Goal: Transaction & Acquisition: Purchase product/service

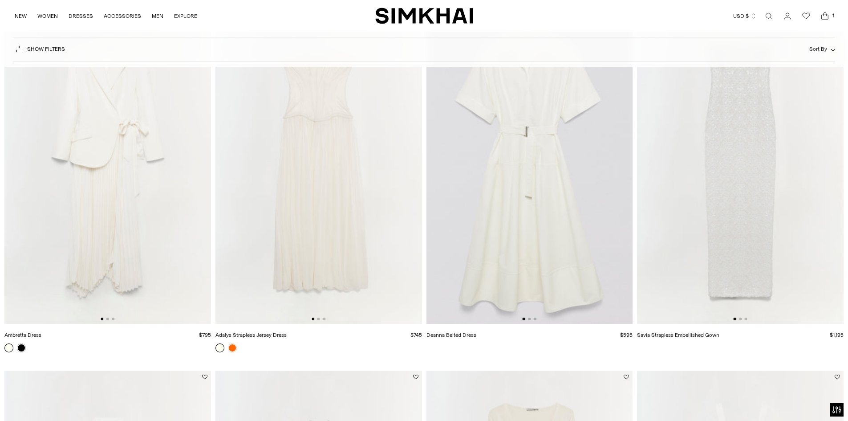
scroll to position [1558, 0]
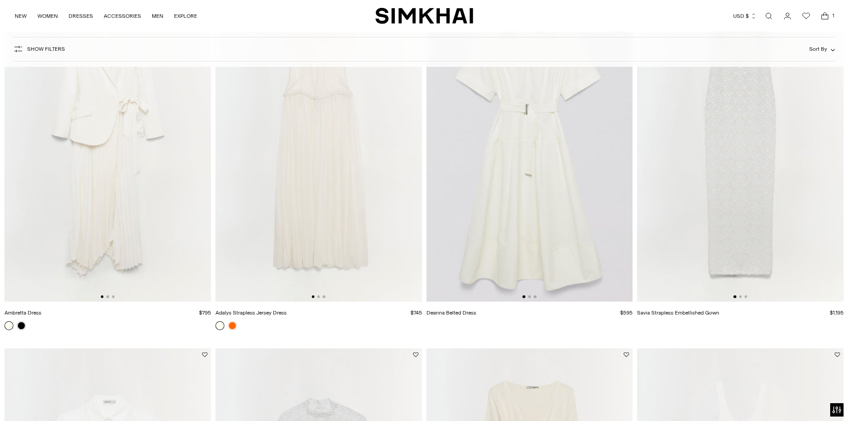
click at [118, 206] on img at bounding box center [107, 147] width 206 height 310
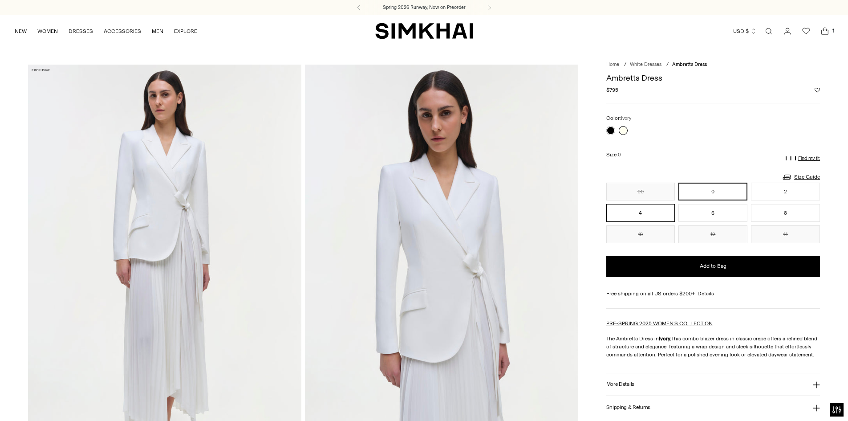
click at [646, 214] on button "4" at bounding box center [640, 213] width 69 height 18
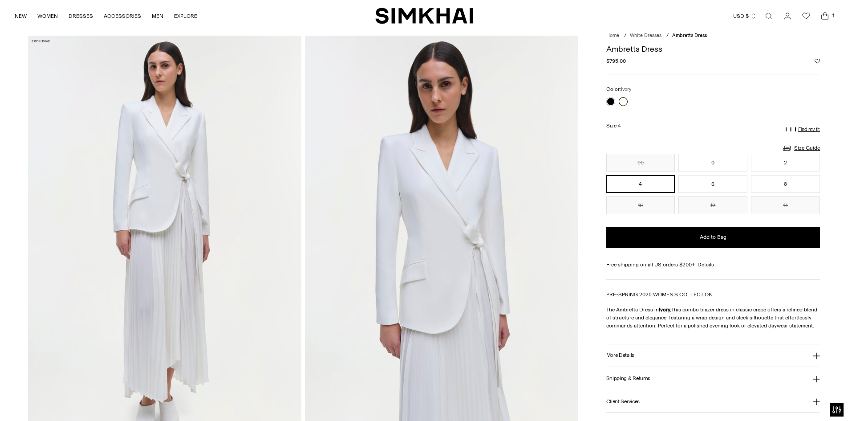
scroll to position [45, 0]
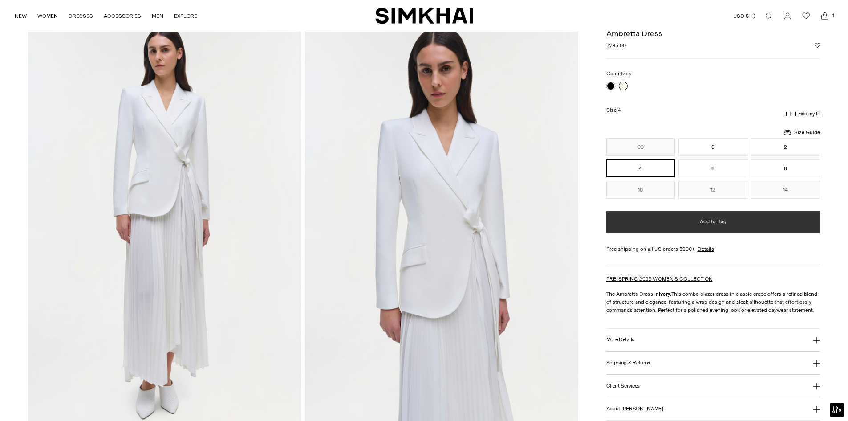
click at [705, 226] on button "Add to Bag" at bounding box center [713, 221] width 214 height 21
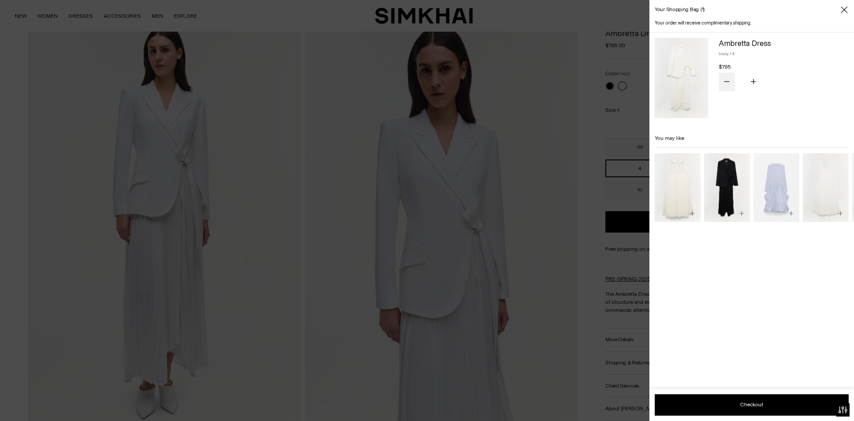
click at [729, 81] on icon "Subtract product quantity" at bounding box center [726, 81] width 5 height 5
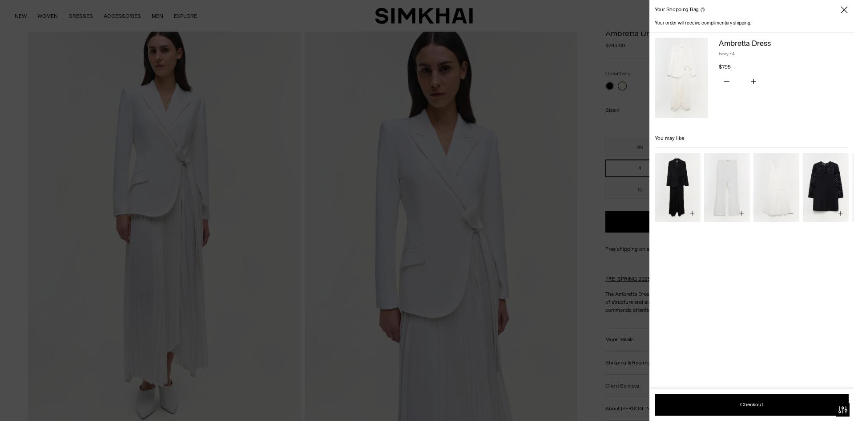
click at [845, 9] on icon "Close" at bounding box center [844, 9] width 7 height 9
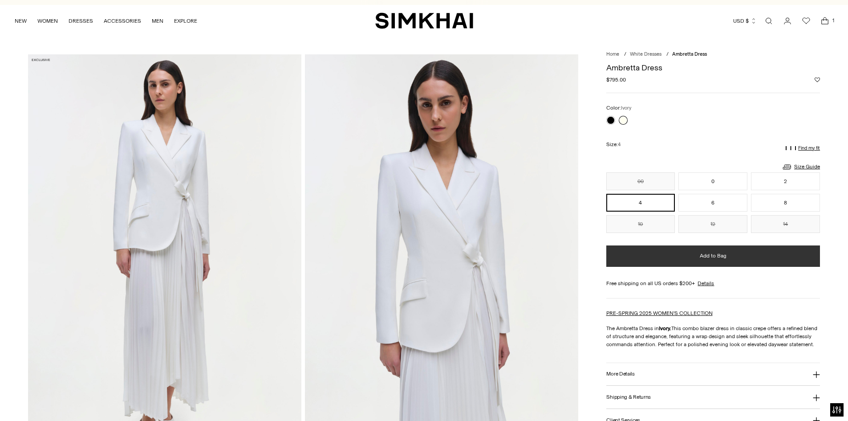
scroll to position [0, 0]
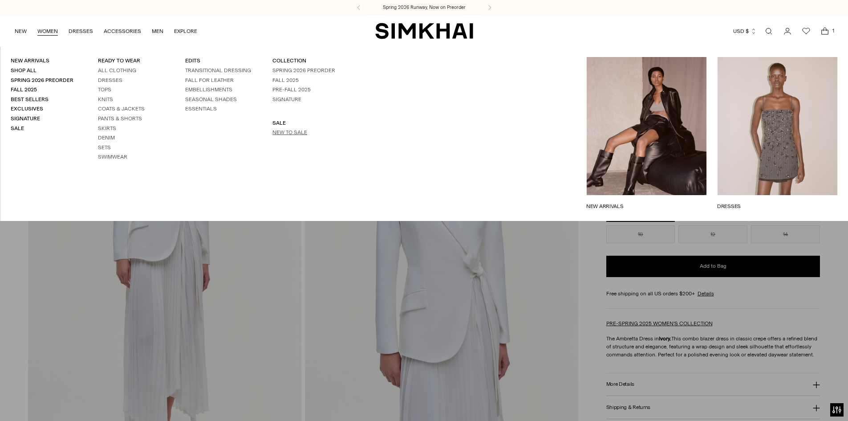
click at [294, 132] on link "New to Sale" at bounding box center [289, 132] width 35 height 6
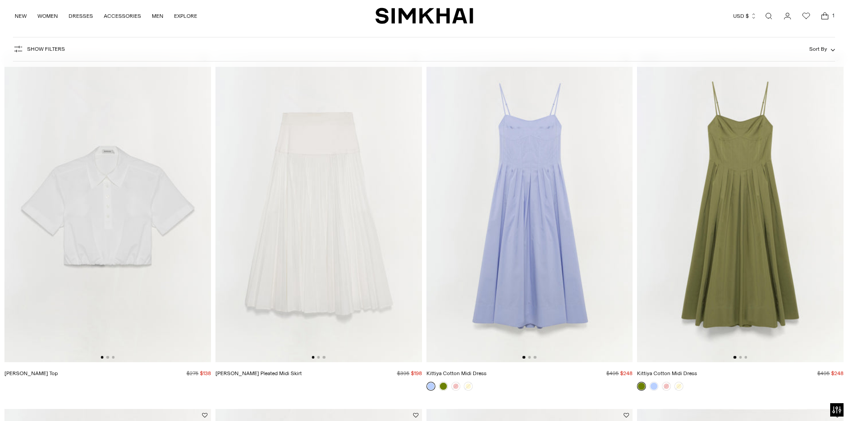
scroll to position [89, 0]
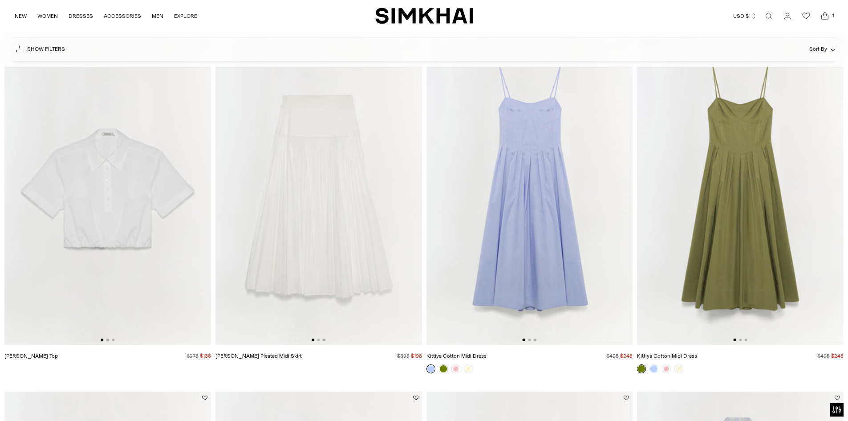
click at [328, 191] on img at bounding box center [318, 190] width 206 height 310
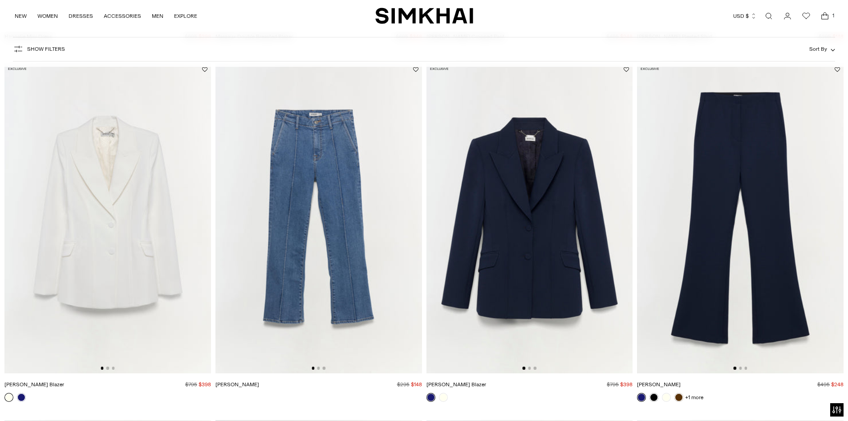
scroll to position [1958, 0]
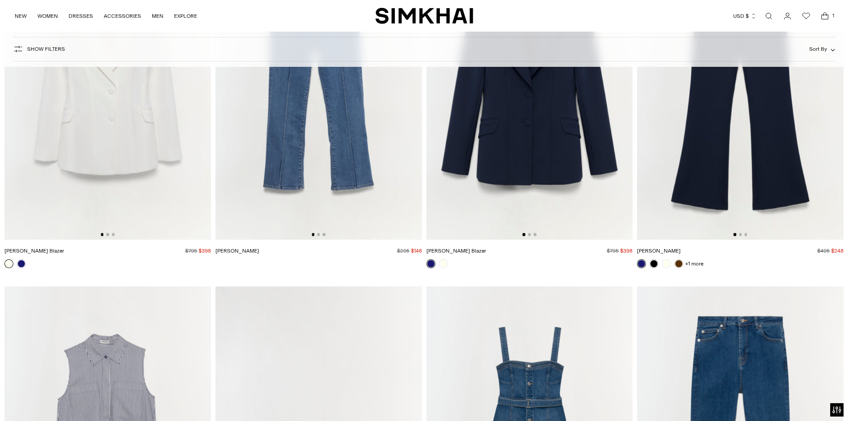
click at [130, 148] on img at bounding box center [107, 85] width 206 height 310
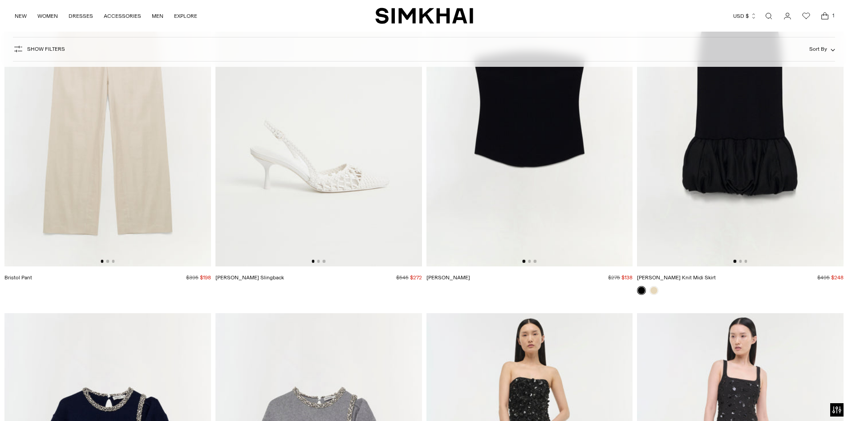
scroll to position [12238, 0]
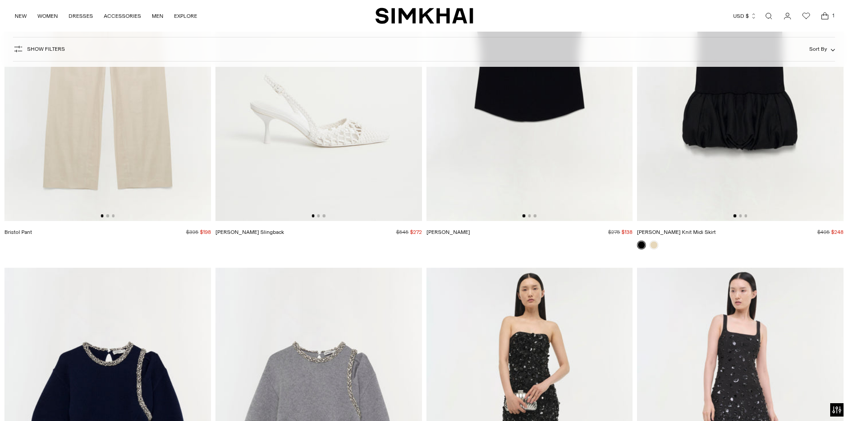
click at [338, 131] on img at bounding box center [318, 66] width 206 height 310
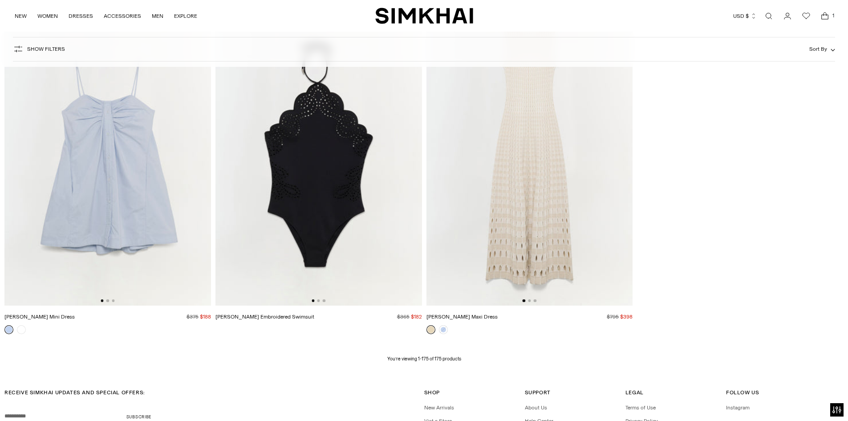
scroll to position [15453, 0]
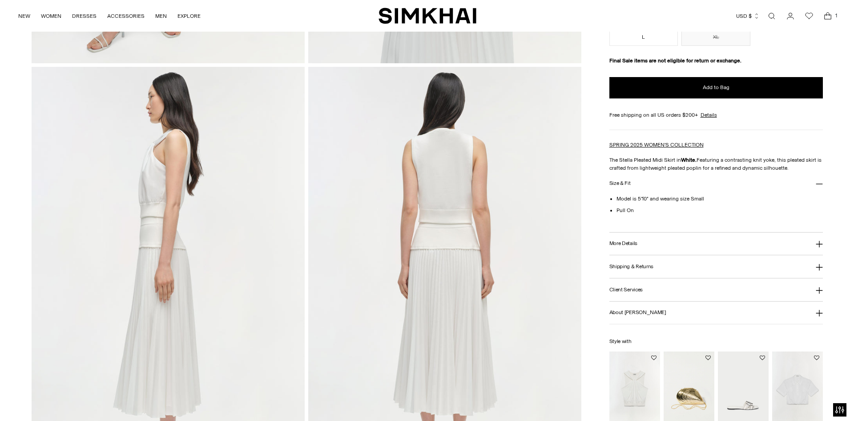
scroll to position [312, 0]
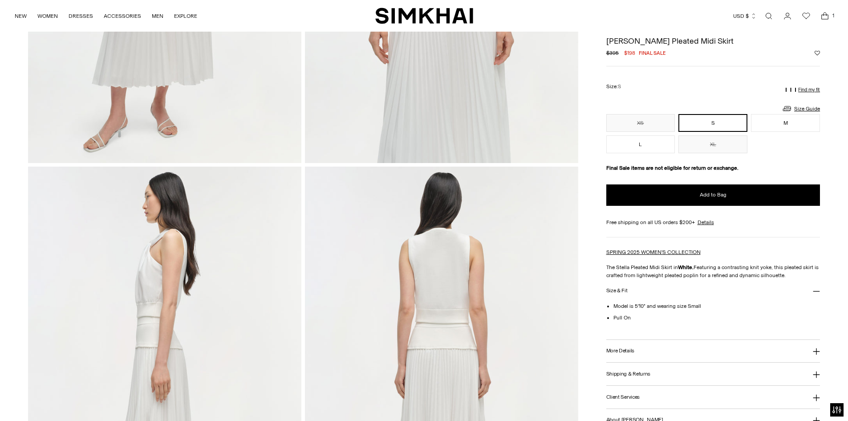
click at [722, 124] on button "S" at bounding box center [712, 123] width 69 height 18
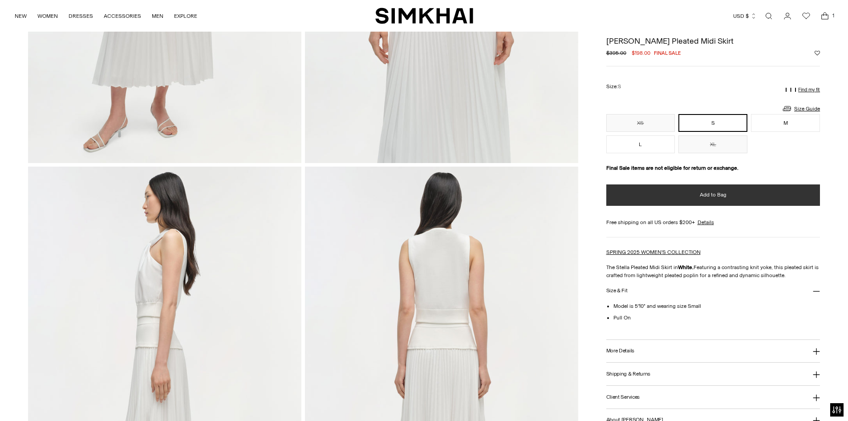
click at [720, 195] on span "Add to Bag" at bounding box center [713, 195] width 27 height 8
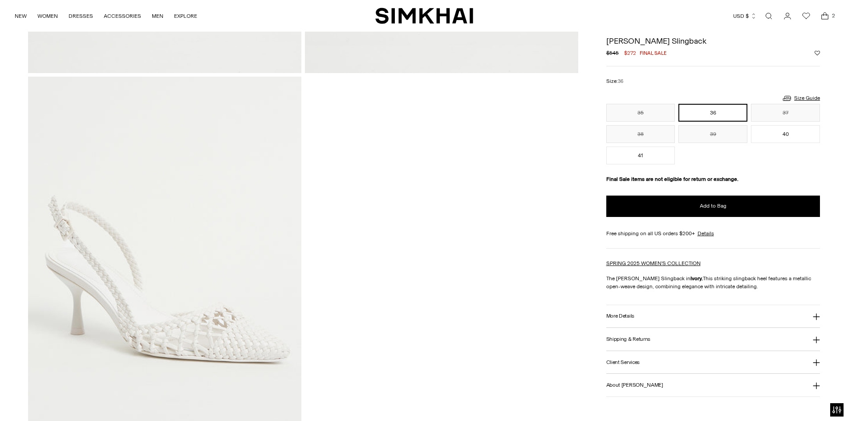
scroll to position [445, 0]
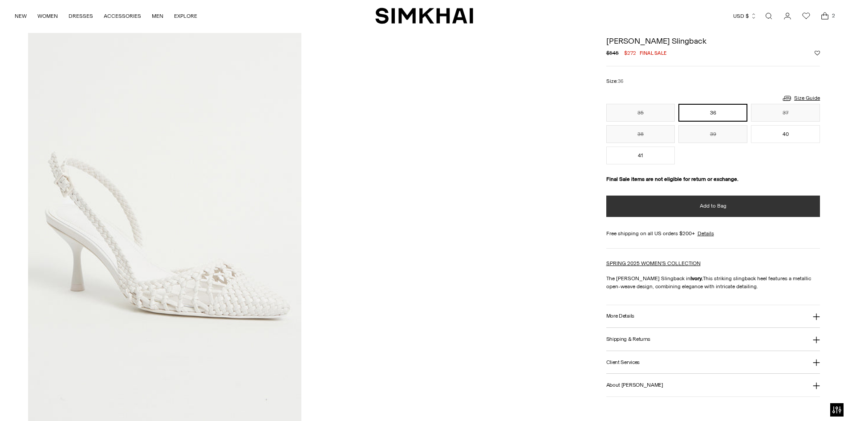
click at [726, 206] on button "Add to Bag" at bounding box center [713, 205] width 214 height 21
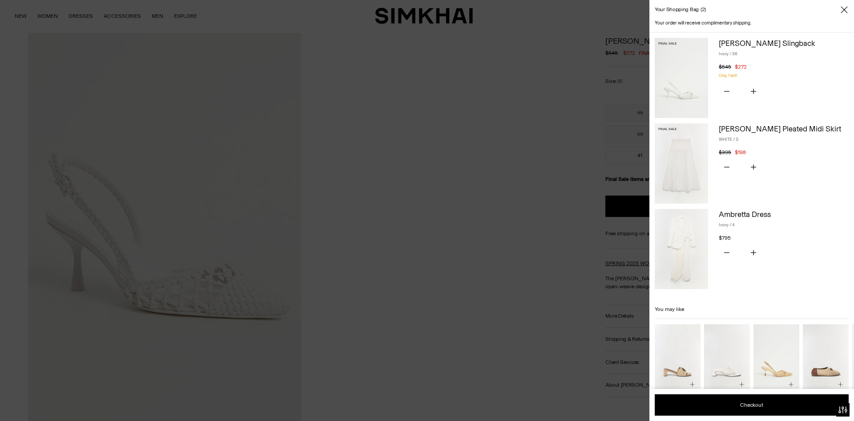
click at [844, 10] on icon "Close" at bounding box center [844, 9] width 7 height 9
